Goal: Check status: Check status

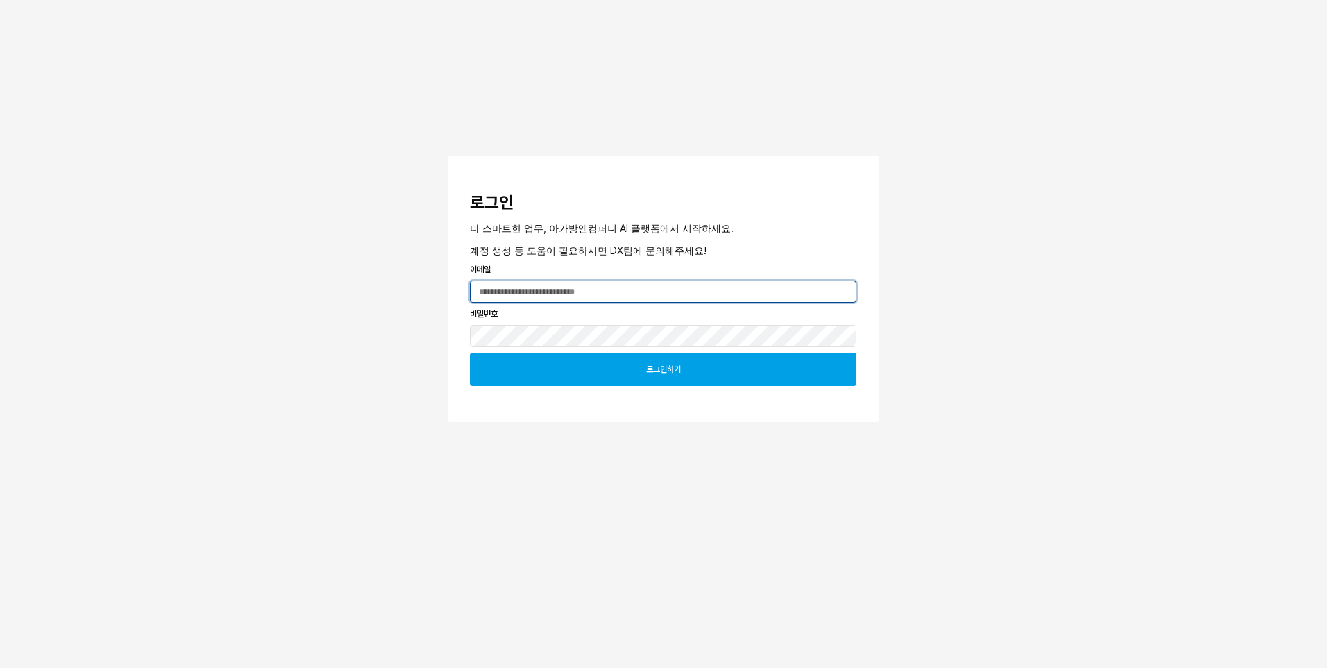
type input "**********"
click at [626, 375] on div "로그인하기" at bounding box center [663, 369] width 374 height 32
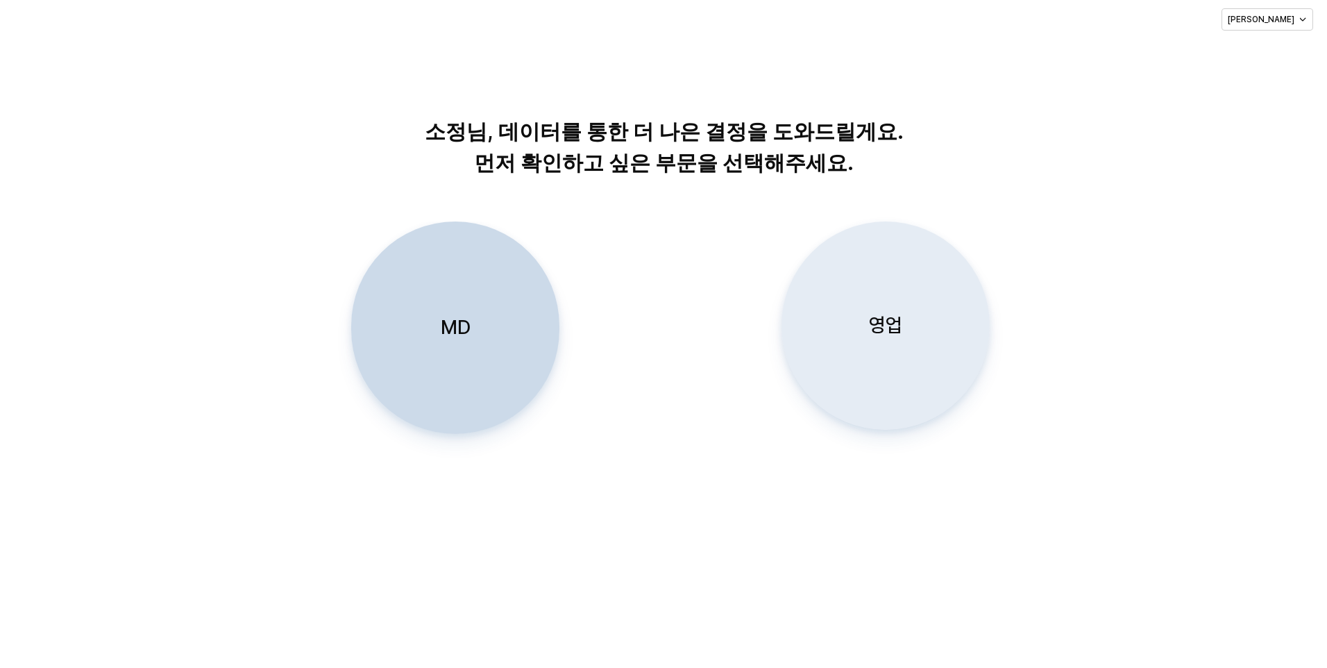
click at [875, 327] on p "영업" at bounding box center [885, 325] width 33 height 26
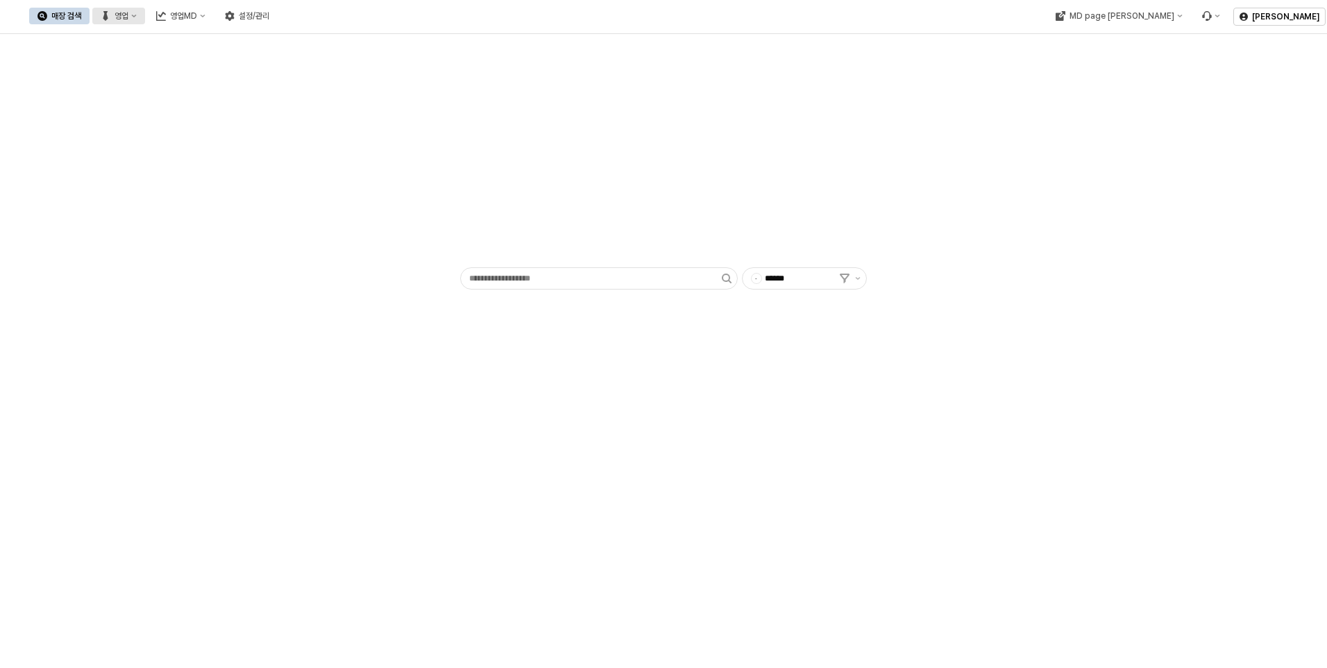
click at [128, 17] on div "영업" at bounding box center [122, 16] width 14 height 10
click at [254, 49] on div "목표매출 달성현황" at bounding box center [272, 42] width 110 height 22
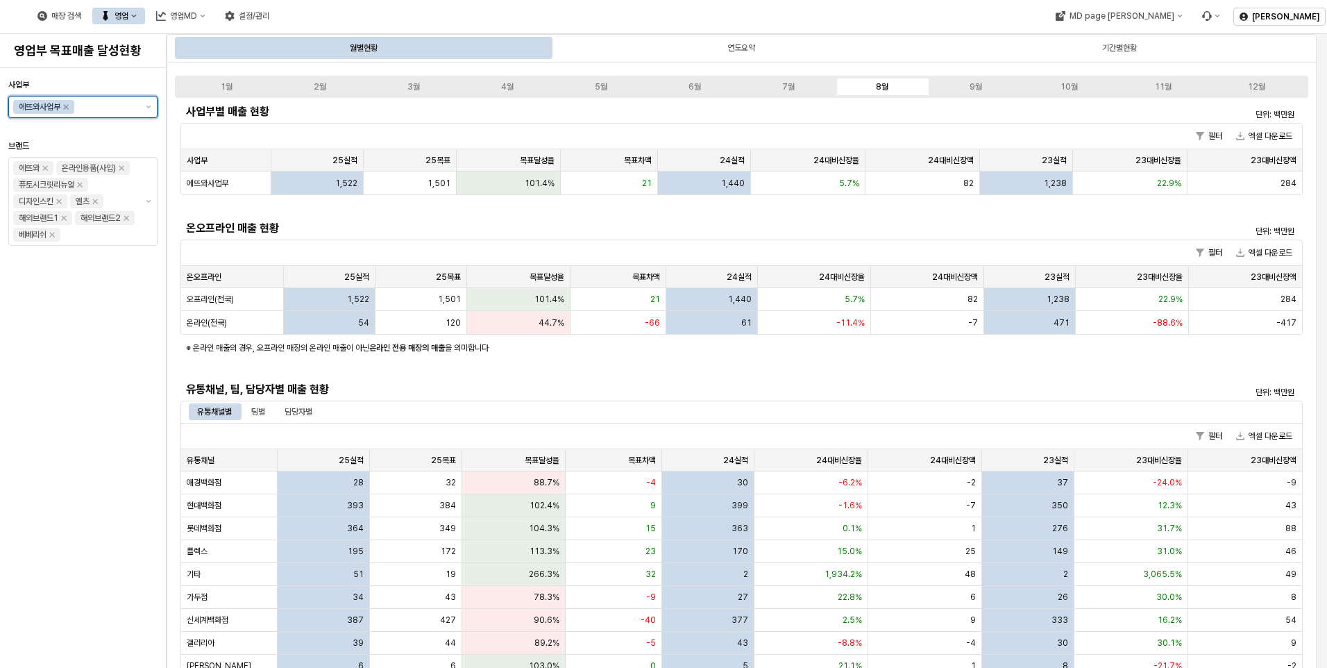
click at [125, 108] on input "사업부" at bounding box center [106, 107] width 59 height 14
click at [88, 134] on div "아가방사업부" at bounding box center [85, 135] width 109 height 11
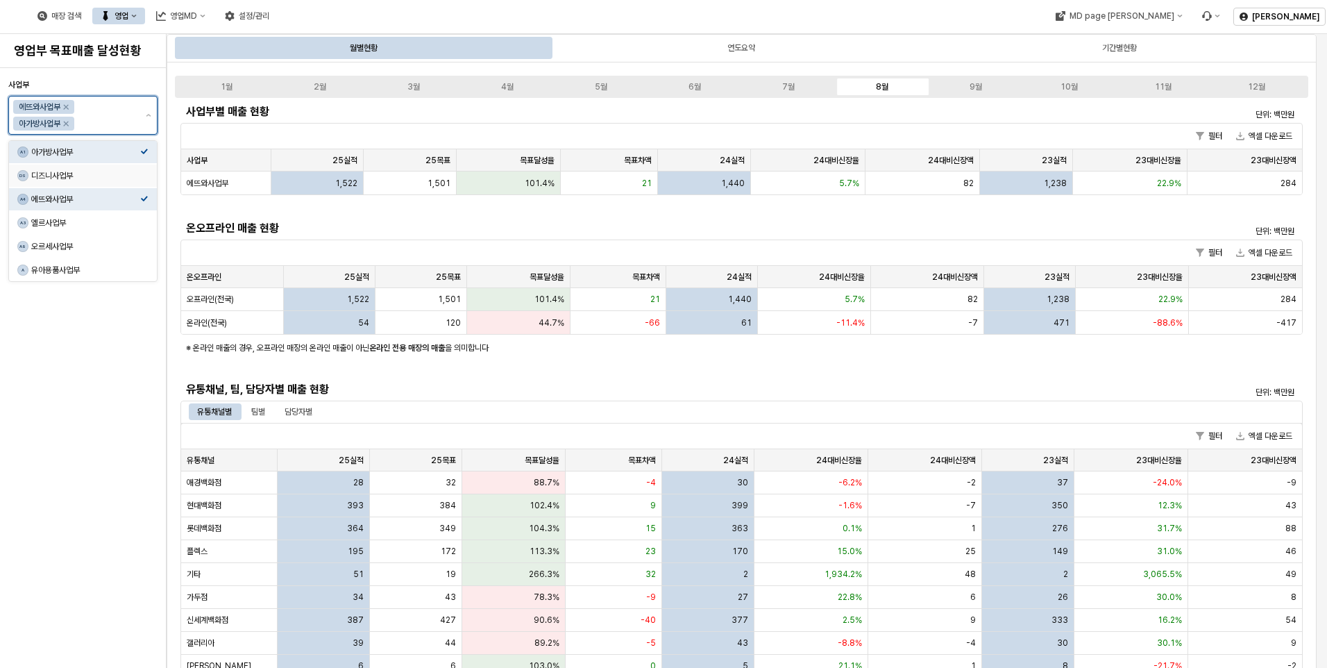
click at [99, 174] on div "디즈니사업부" at bounding box center [85, 175] width 109 height 11
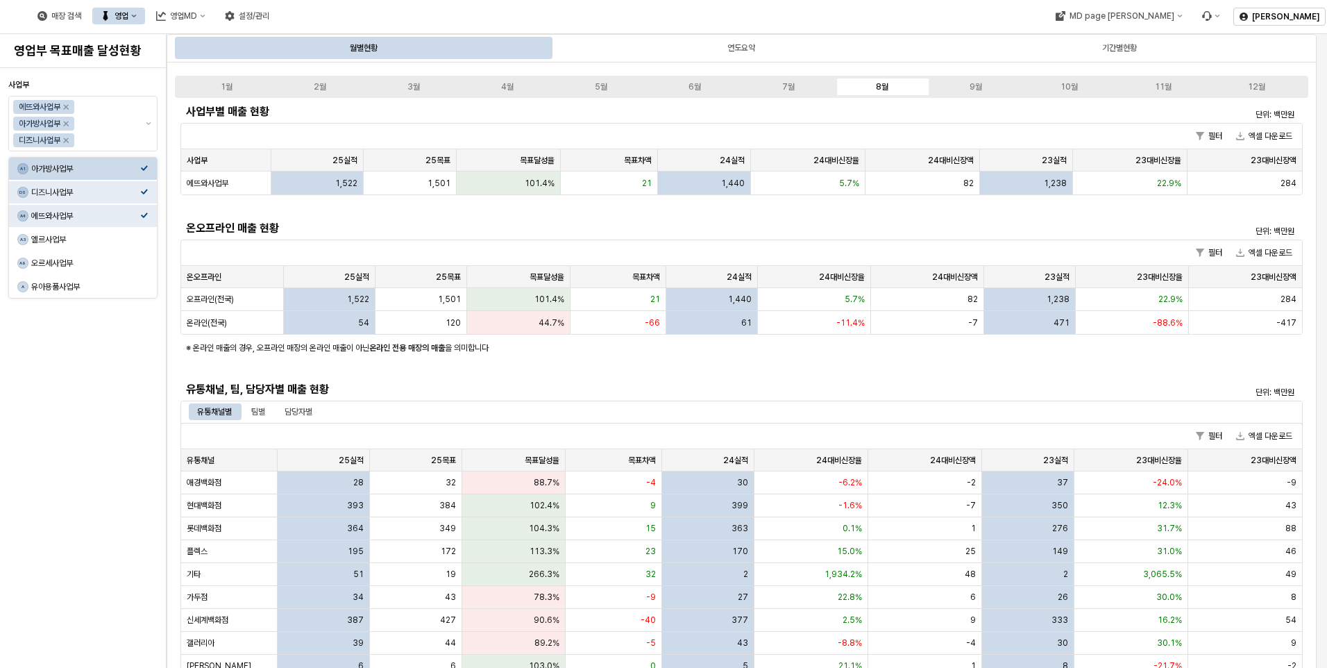
click at [82, 485] on div "사업부 에뜨와사업부 아가방사업부 디즈니사업부 브랜드 에뜨와 온라인용품(사입) 퓨토시크릿리뉴얼 디자인스킨 엘츠 해외브랜드1 해외브랜드2 베베리쉬" at bounding box center [82, 368] width 149 height 588
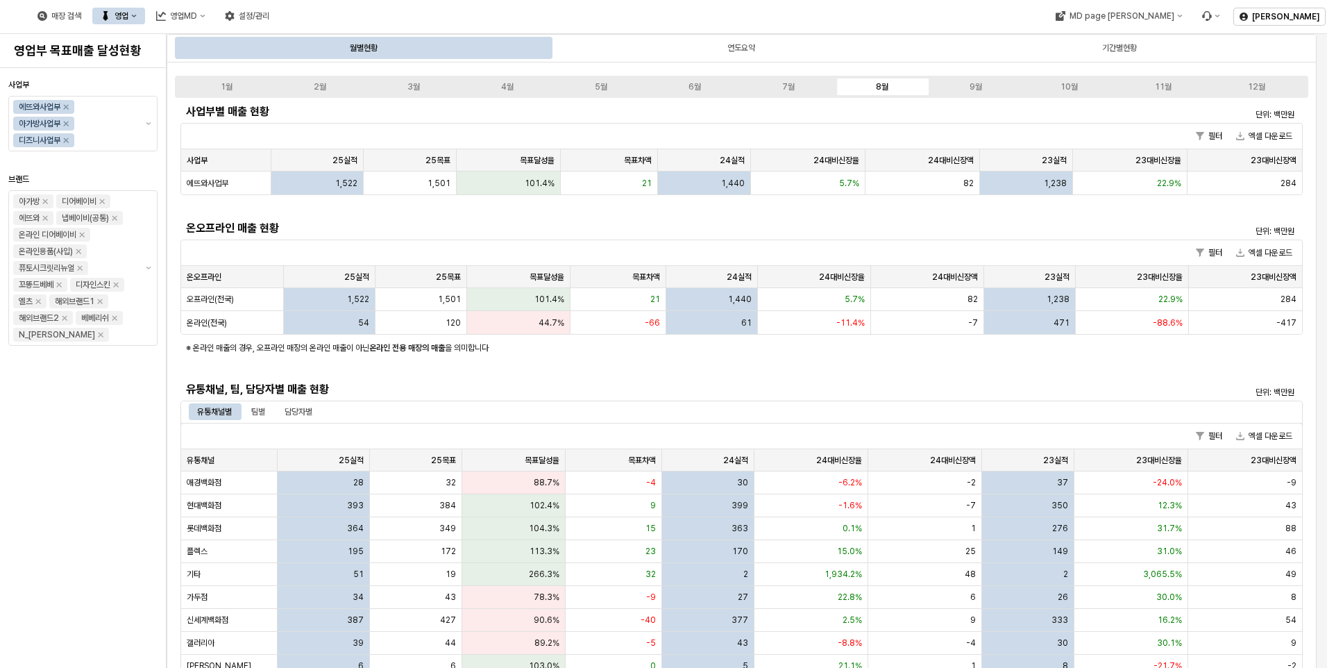
click at [361, 47] on div "월별현황" at bounding box center [364, 48] width 28 height 17
